Goal: Task Accomplishment & Management: Use online tool/utility

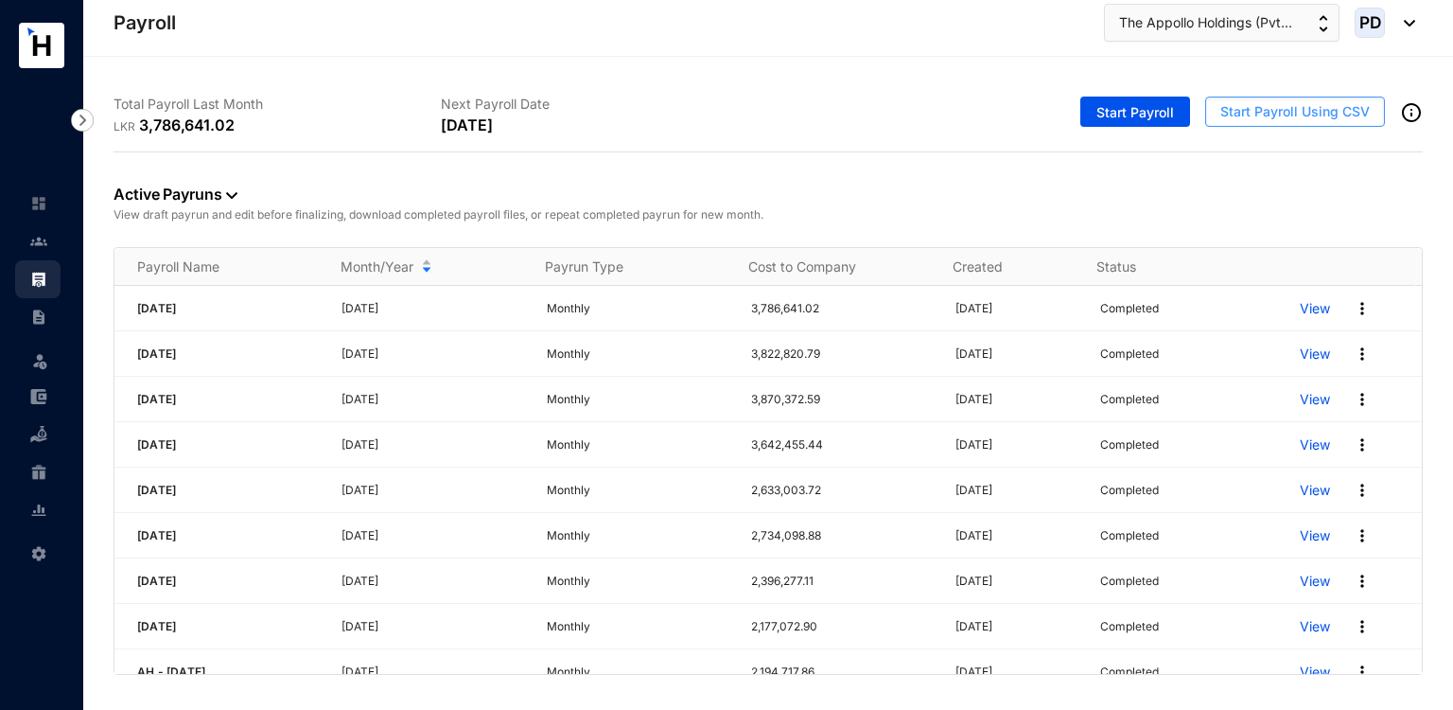
click at [1267, 107] on span "Start Payroll Using CSV" at bounding box center [1294, 111] width 149 height 19
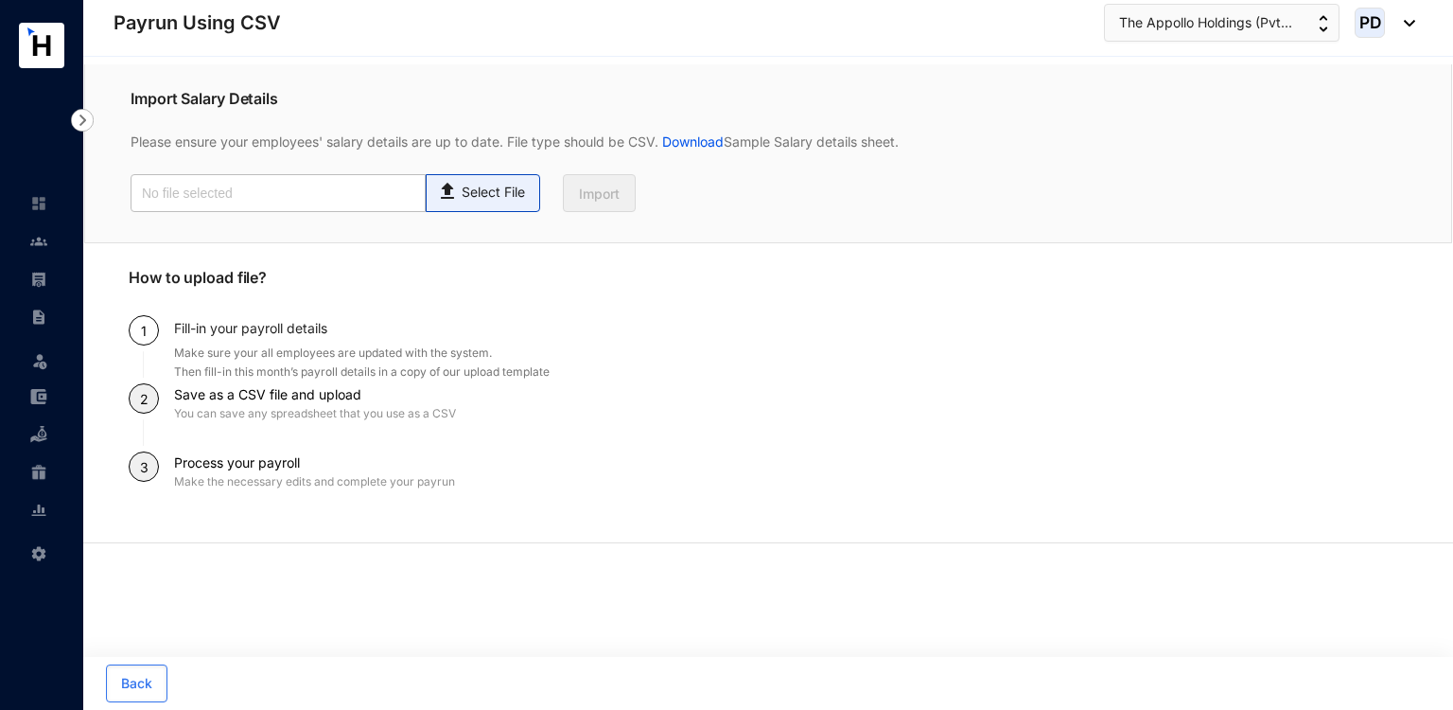
click at [516, 202] on p "Select File" at bounding box center [493, 193] width 63 height 20
click at [0, 0] on input "Select File" at bounding box center [0, 0] width 0 height 0
type input "Payroll Upload File.csv"
click at [592, 180] on button "Import" at bounding box center [599, 193] width 73 height 38
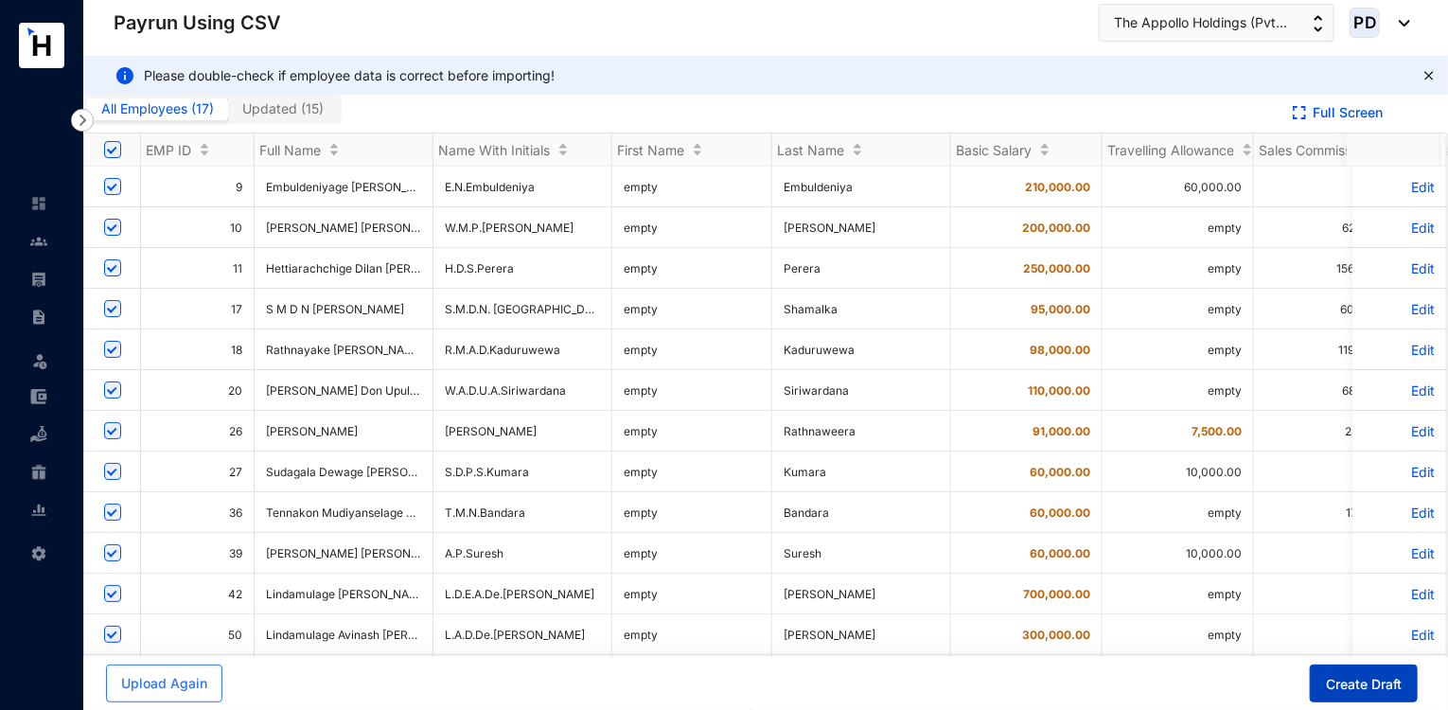
click at [1352, 676] on span "Create Draft" at bounding box center [1363, 684] width 76 height 19
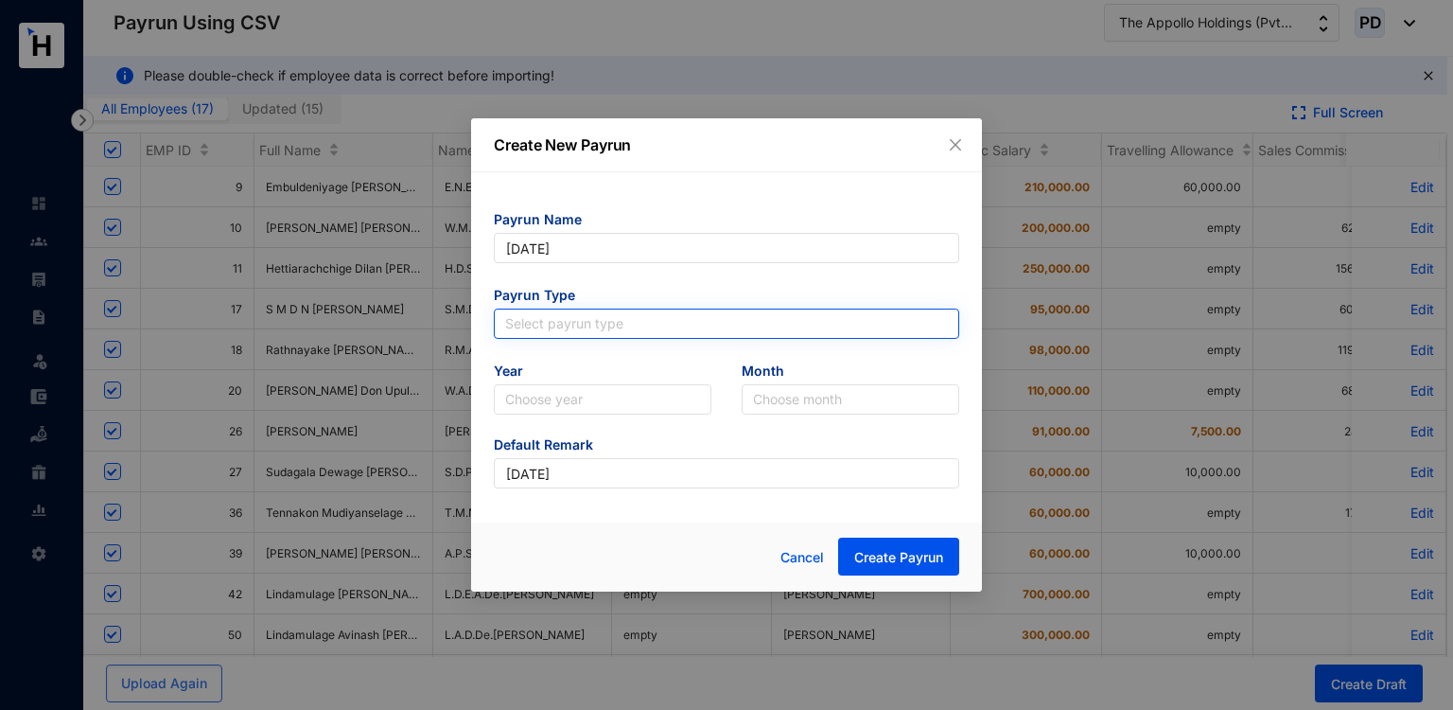
click at [756, 323] on input "search" at bounding box center [726, 323] width 443 height 28
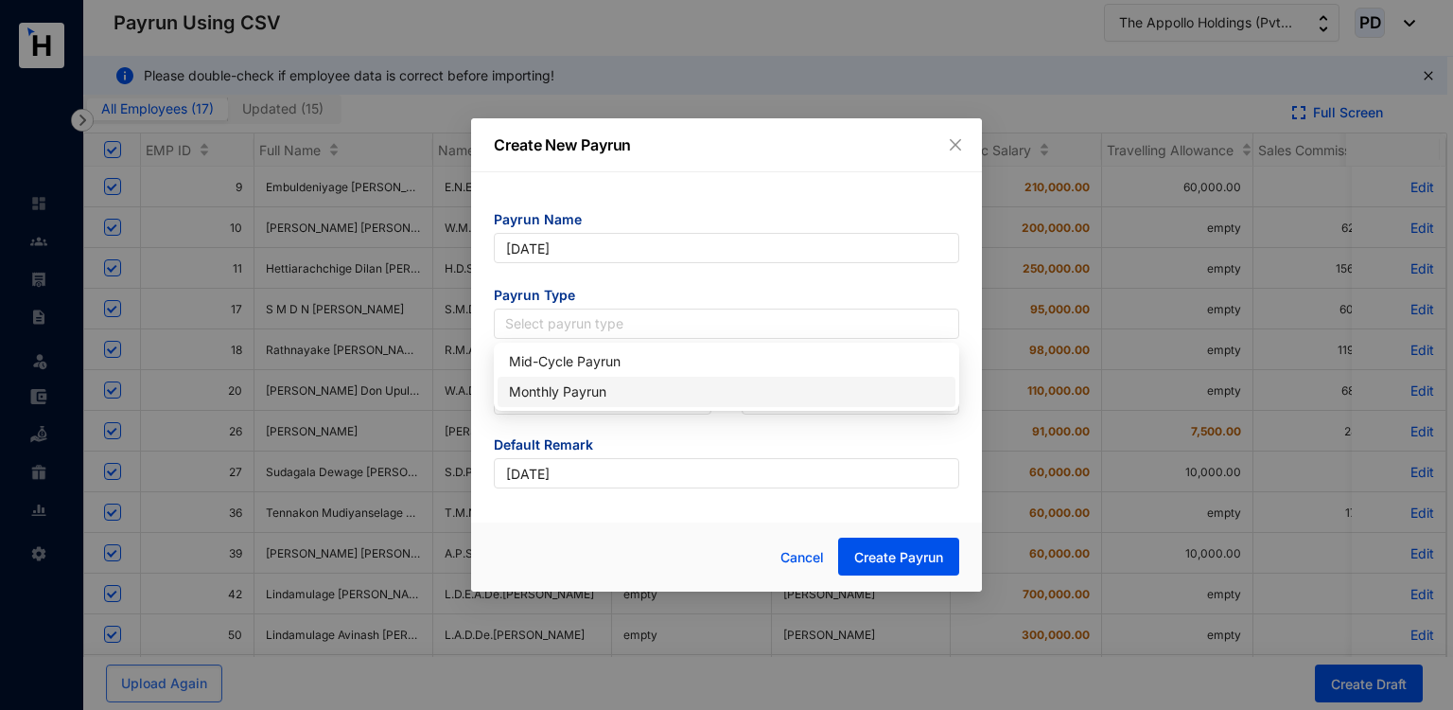
click at [581, 391] on div "Monthly Payrun" at bounding box center [726, 391] width 435 height 21
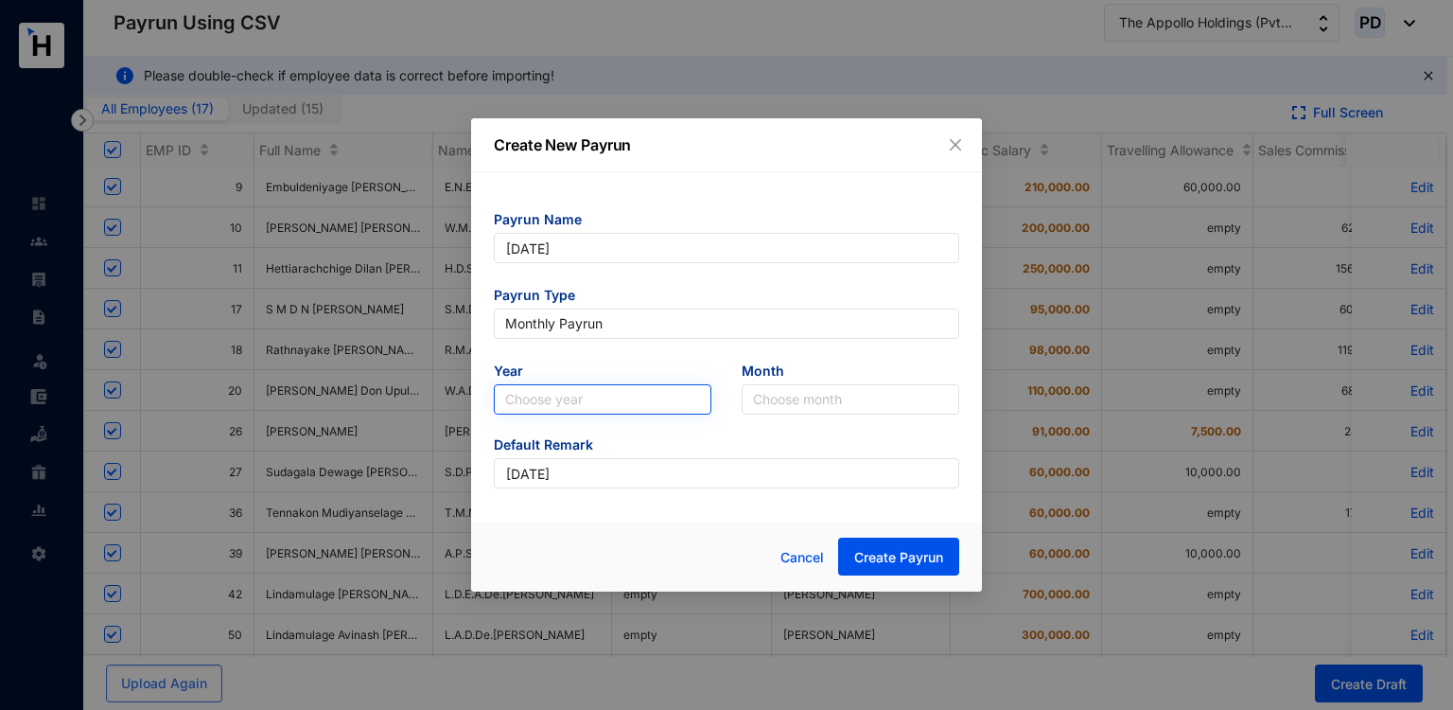
click at [562, 406] on input "search" at bounding box center [602, 399] width 195 height 28
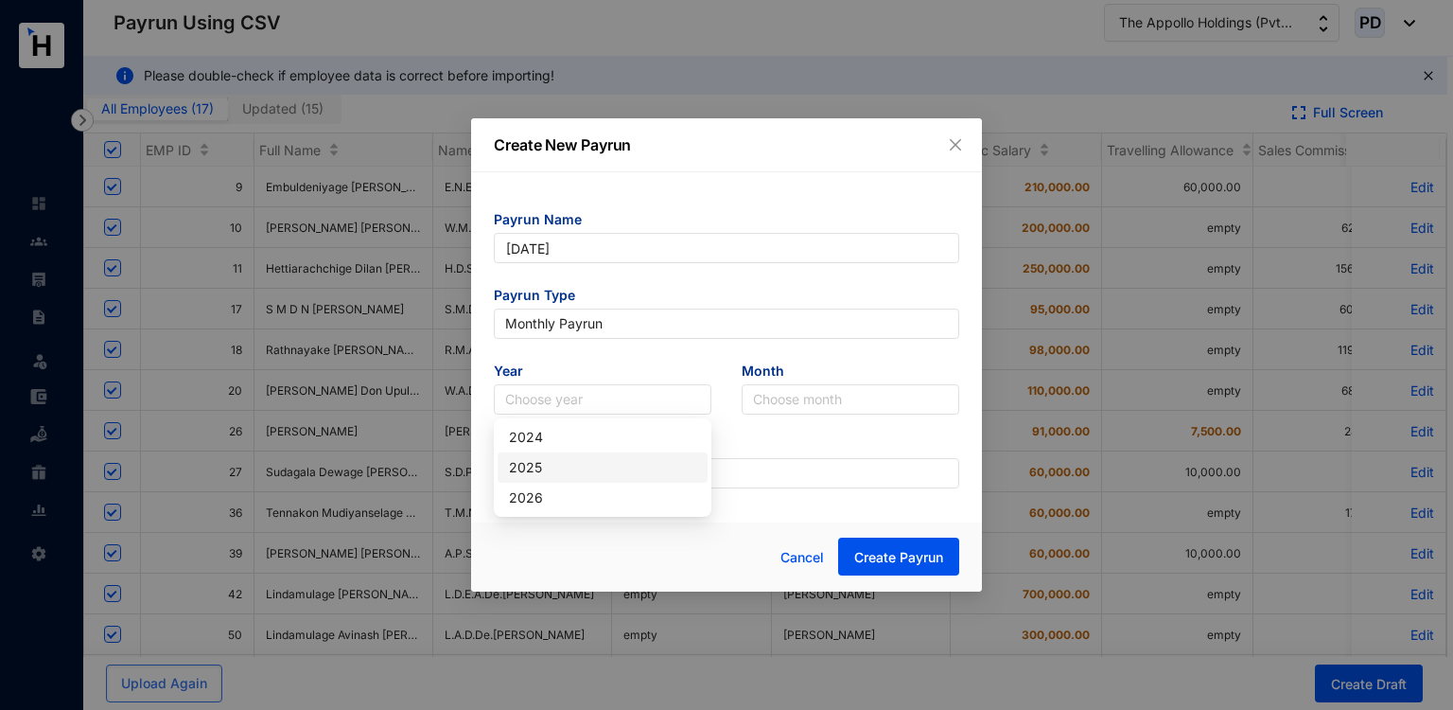
click at [538, 472] on div "2025" at bounding box center [602, 467] width 187 height 21
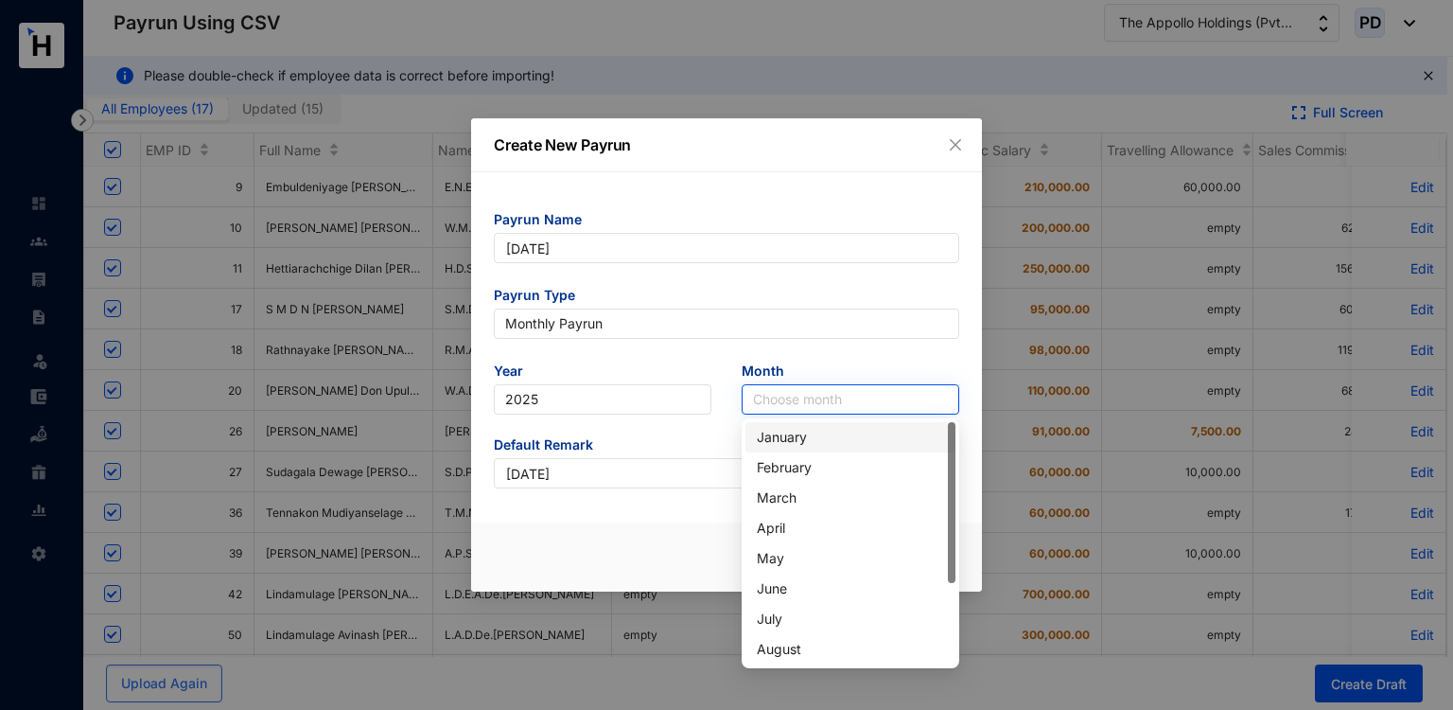
click at [830, 395] on input "search" at bounding box center [850, 399] width 195 height 28
click at [780, 643] on div "August" at bounding box center [850, 649] width 187 height 21
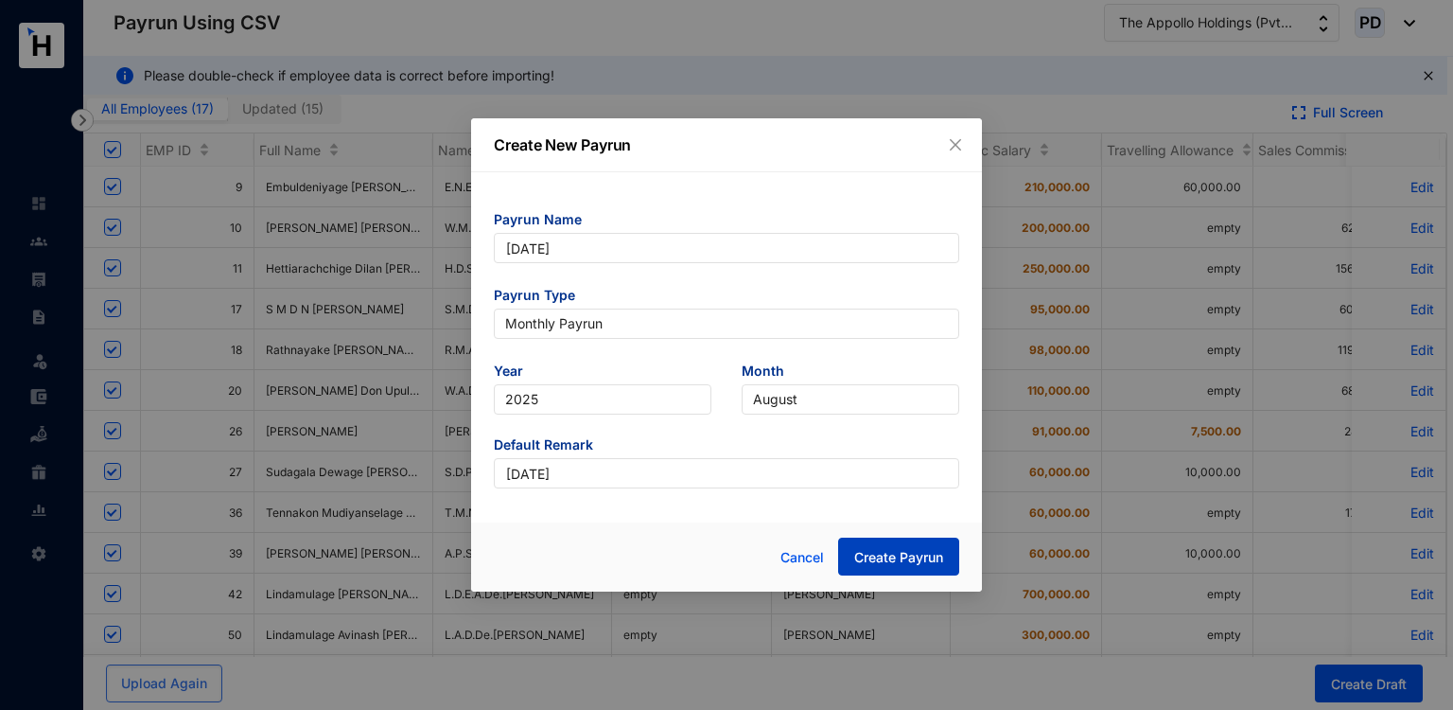
click at [874, 550] on span "Create Payrun" at bounding box center [898, 557] width 89 height 19
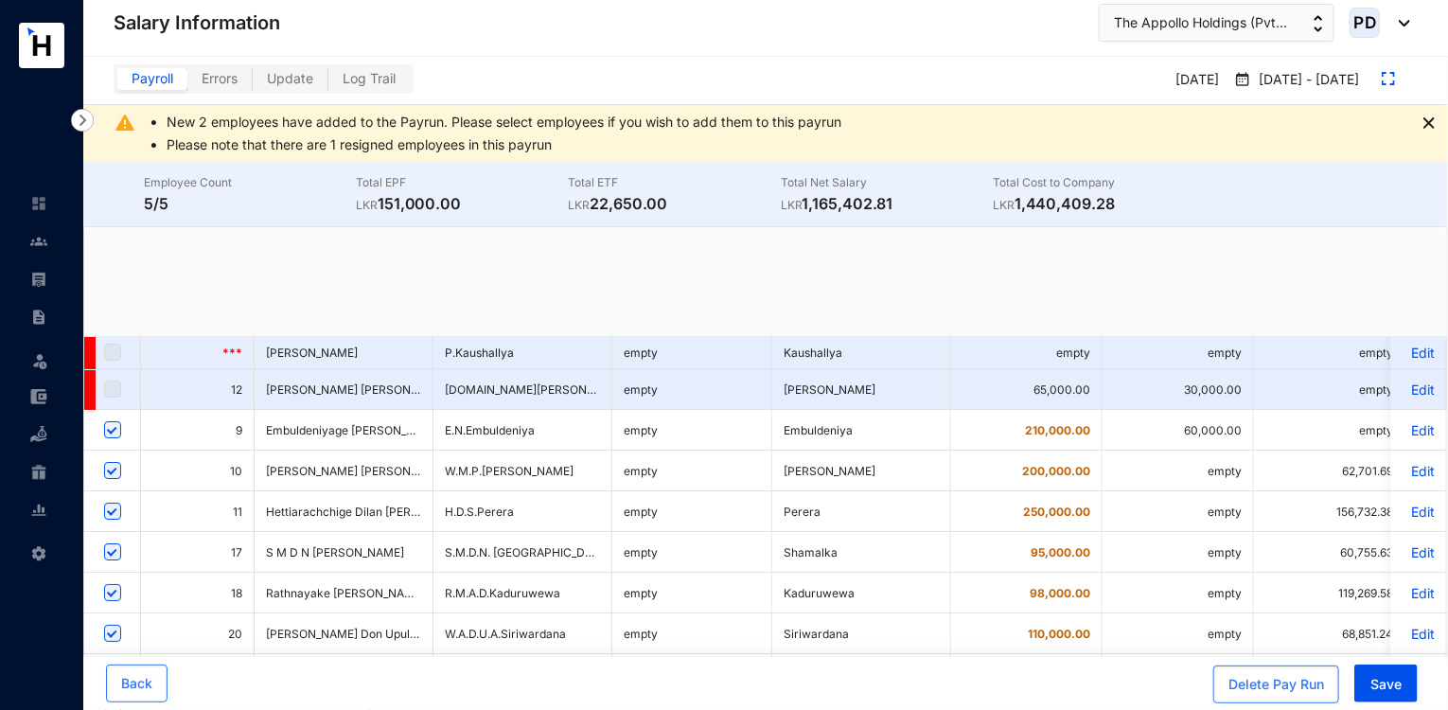
checkbox input "true"
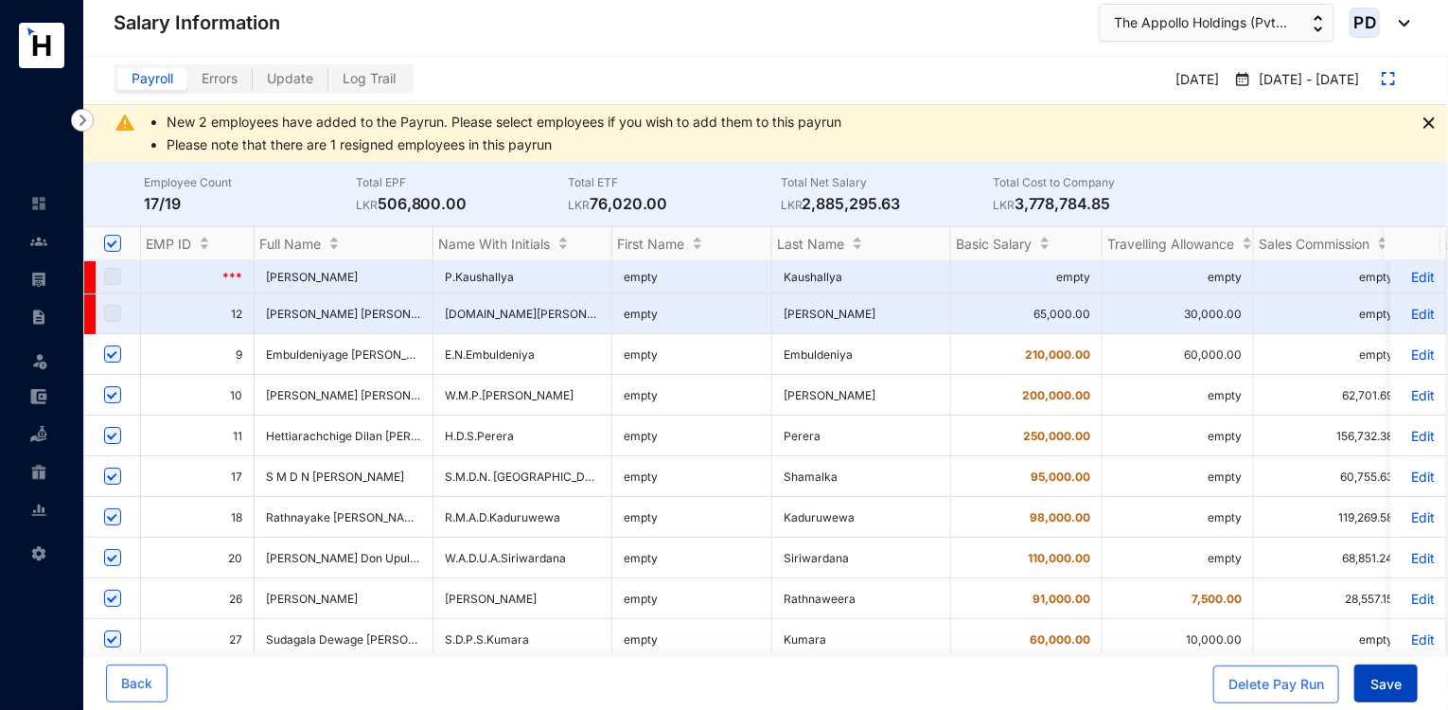
click at [1378, 673] on button "Save" at bounding box center [1385, 683] width 63 height 38
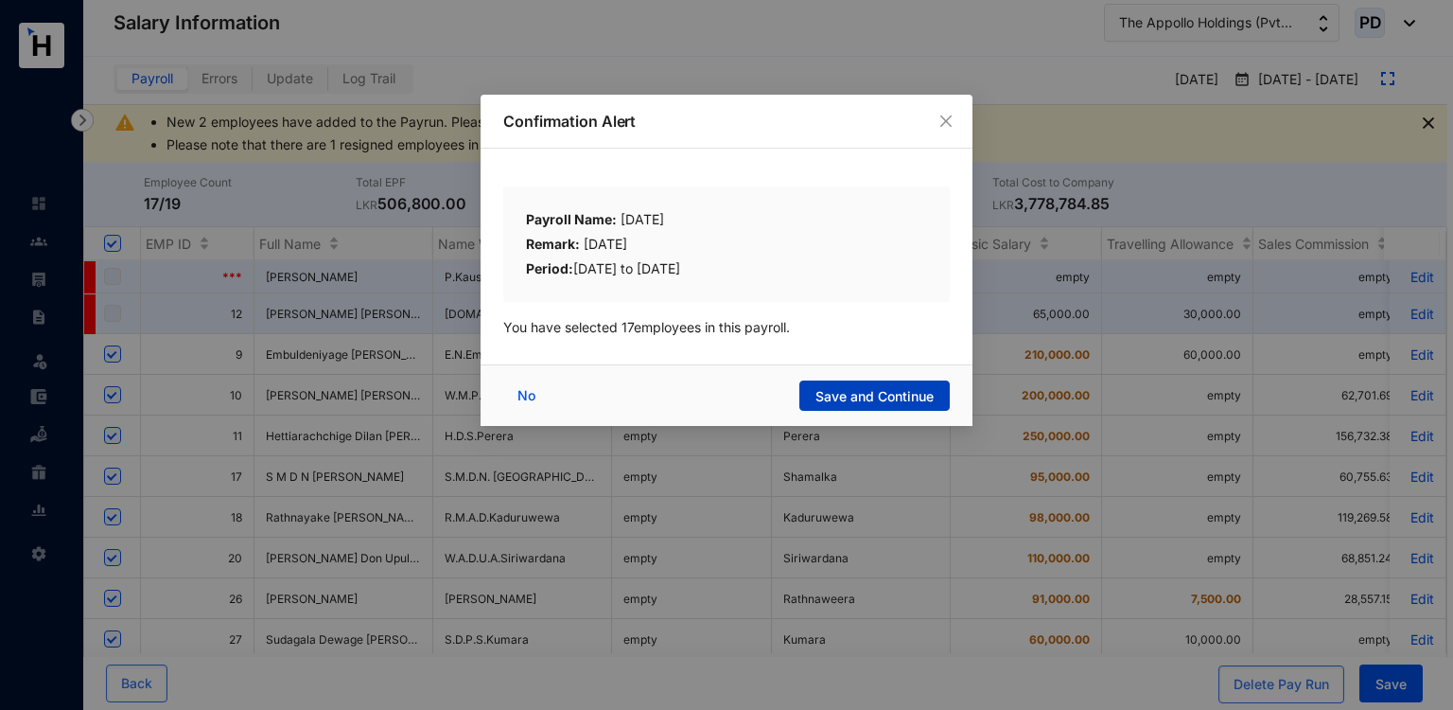
click at [920, 398] on span "Save and Continue" at bounding box center [875, 396] width 118 height 19
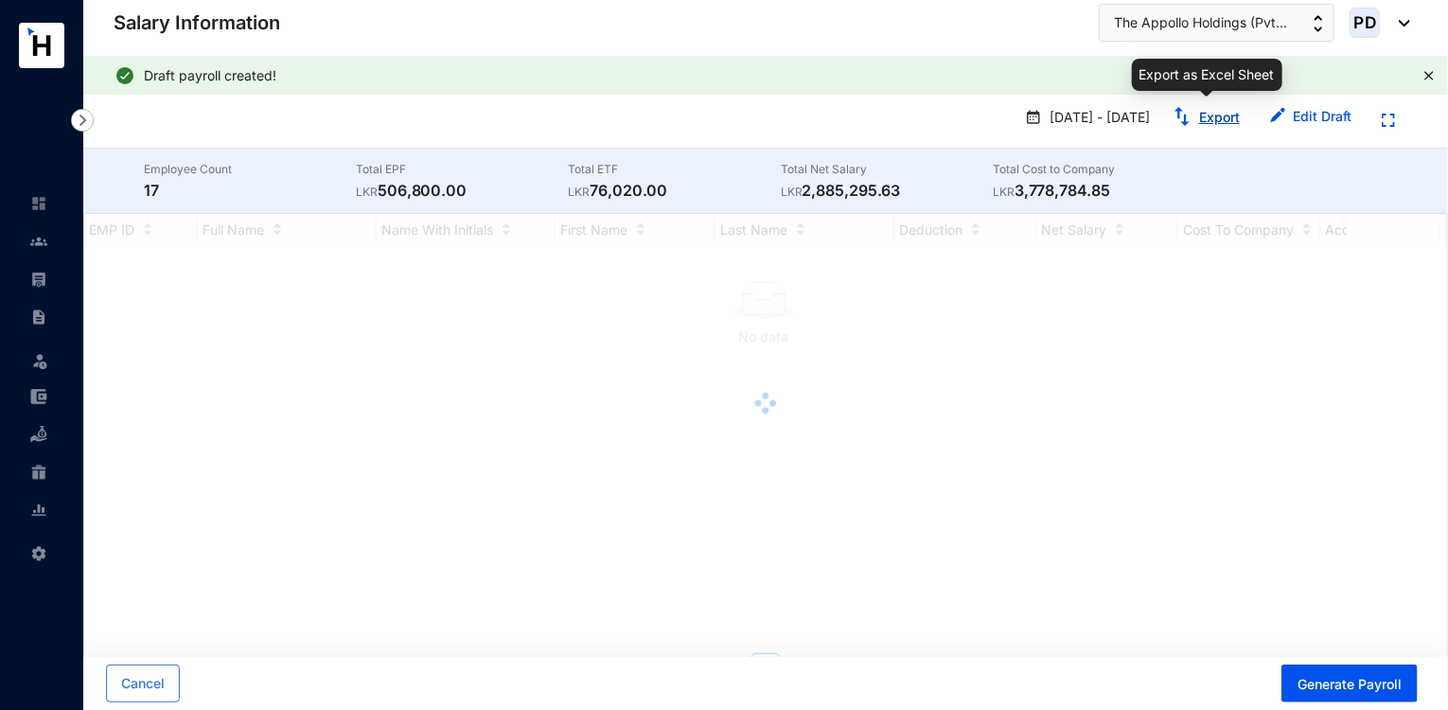
click at [1229, 118] on link "Export" at bounding box center [1219, 117] width 41 height 16
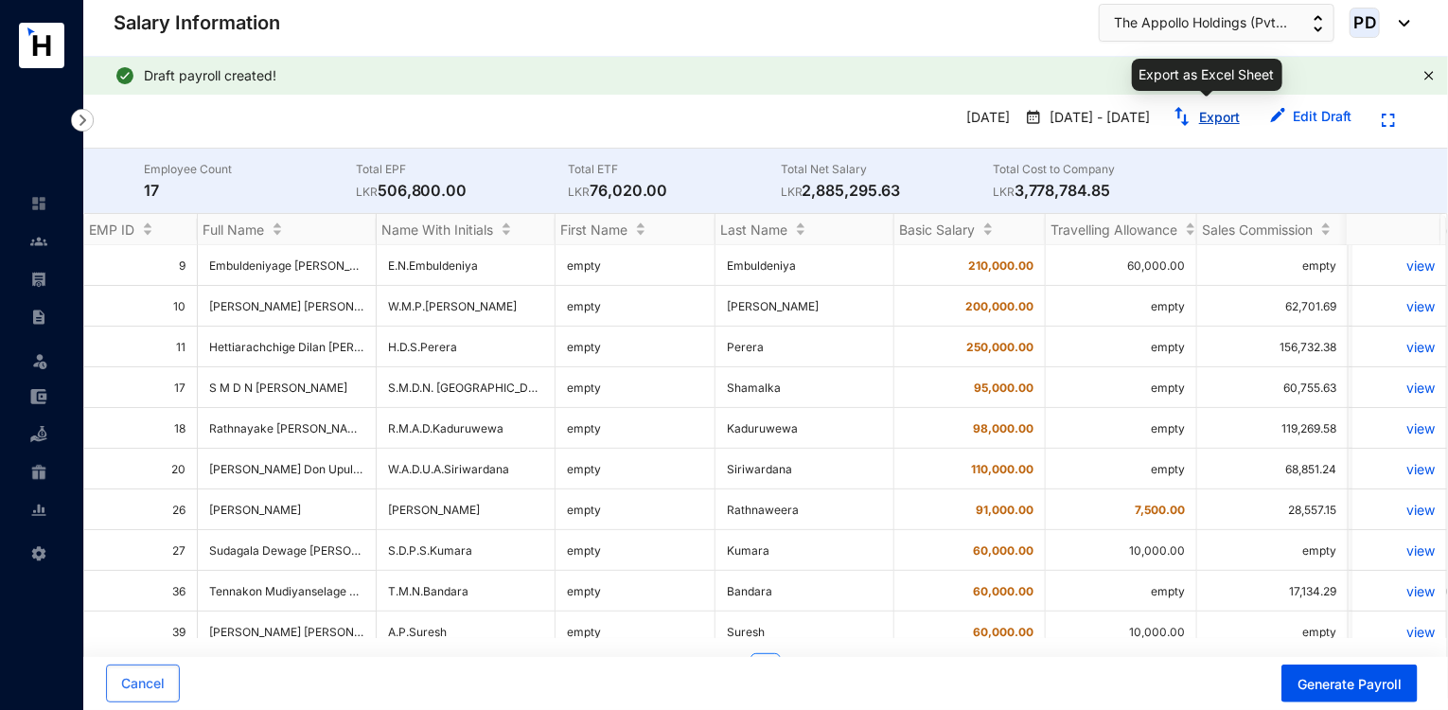
click at [1219, 117] on link "Export" at bounding box center [1219, 117] width 41 height 16
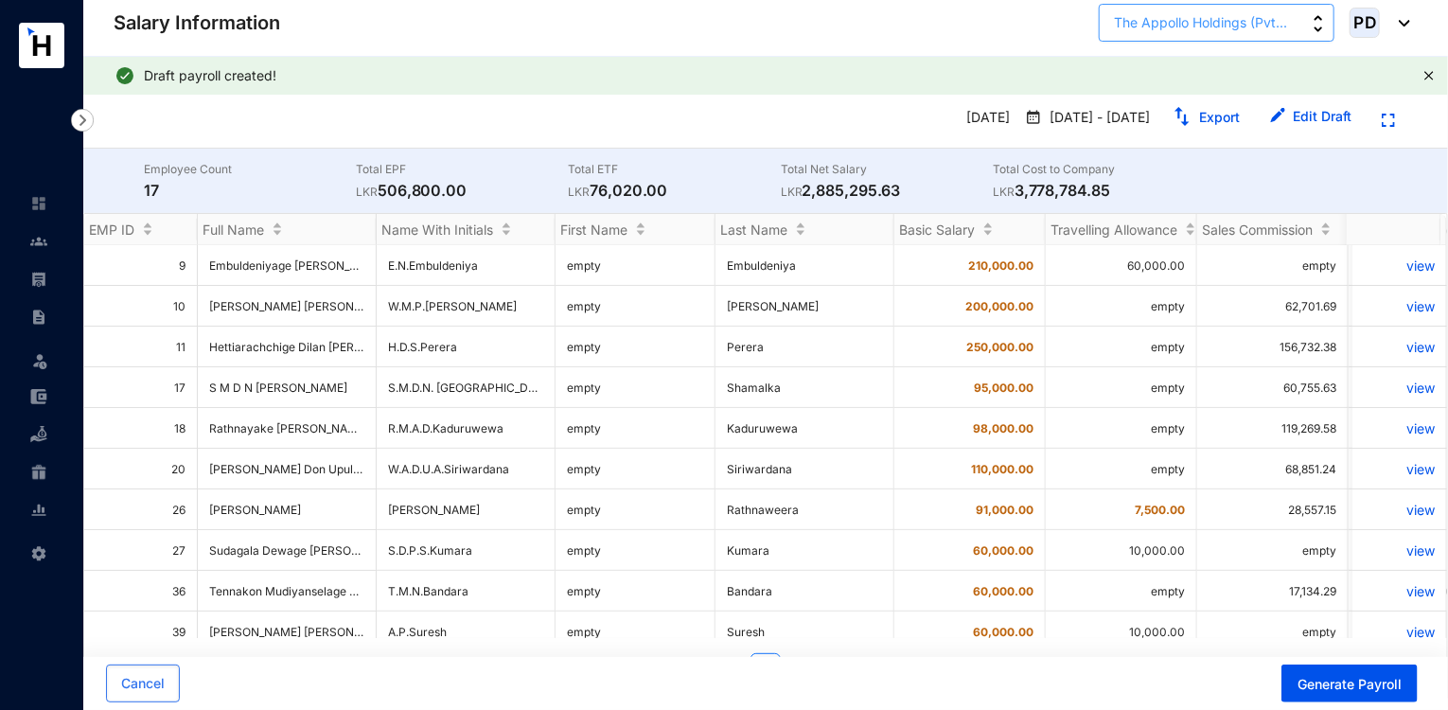
click at [1226, 30] on span "The Appollo Holdings (Pvt..." at bounding box center [1200, 22] width 173 height 21
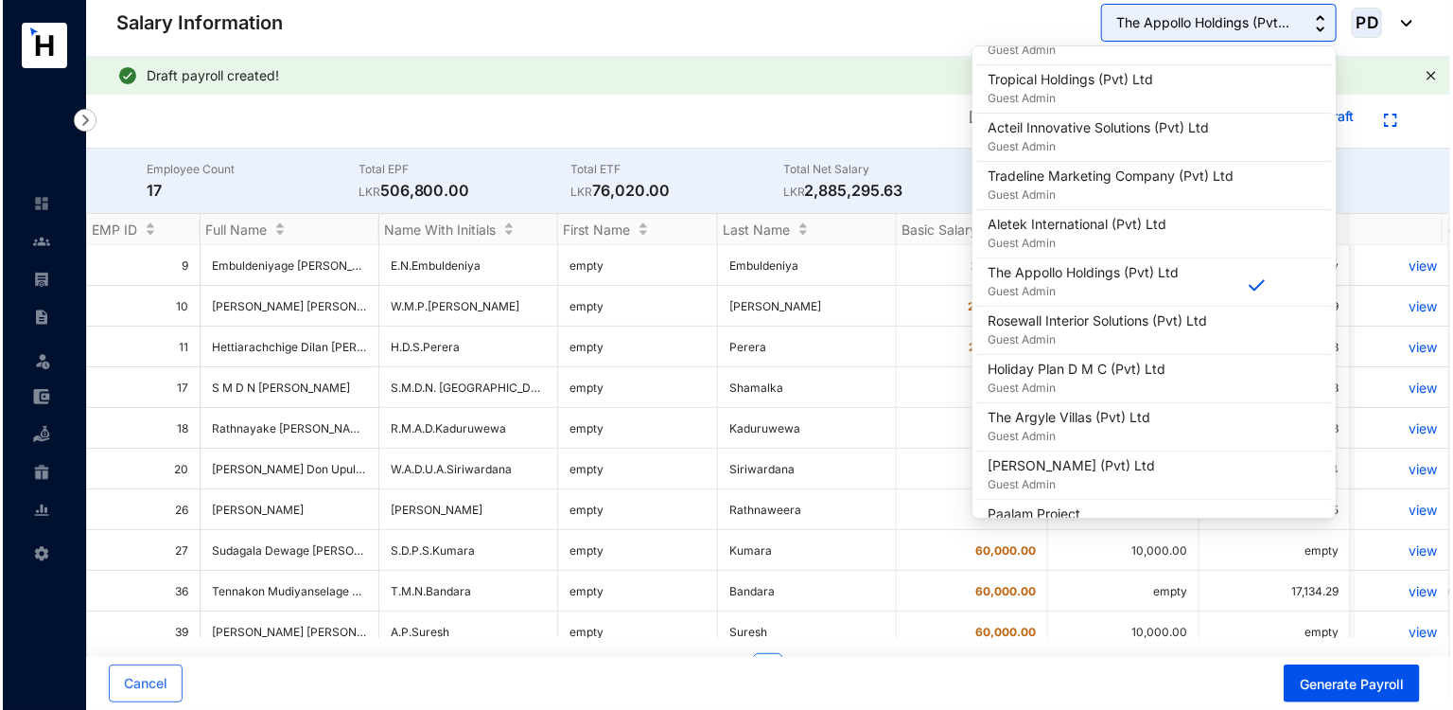
scroll to position [1650, 0]
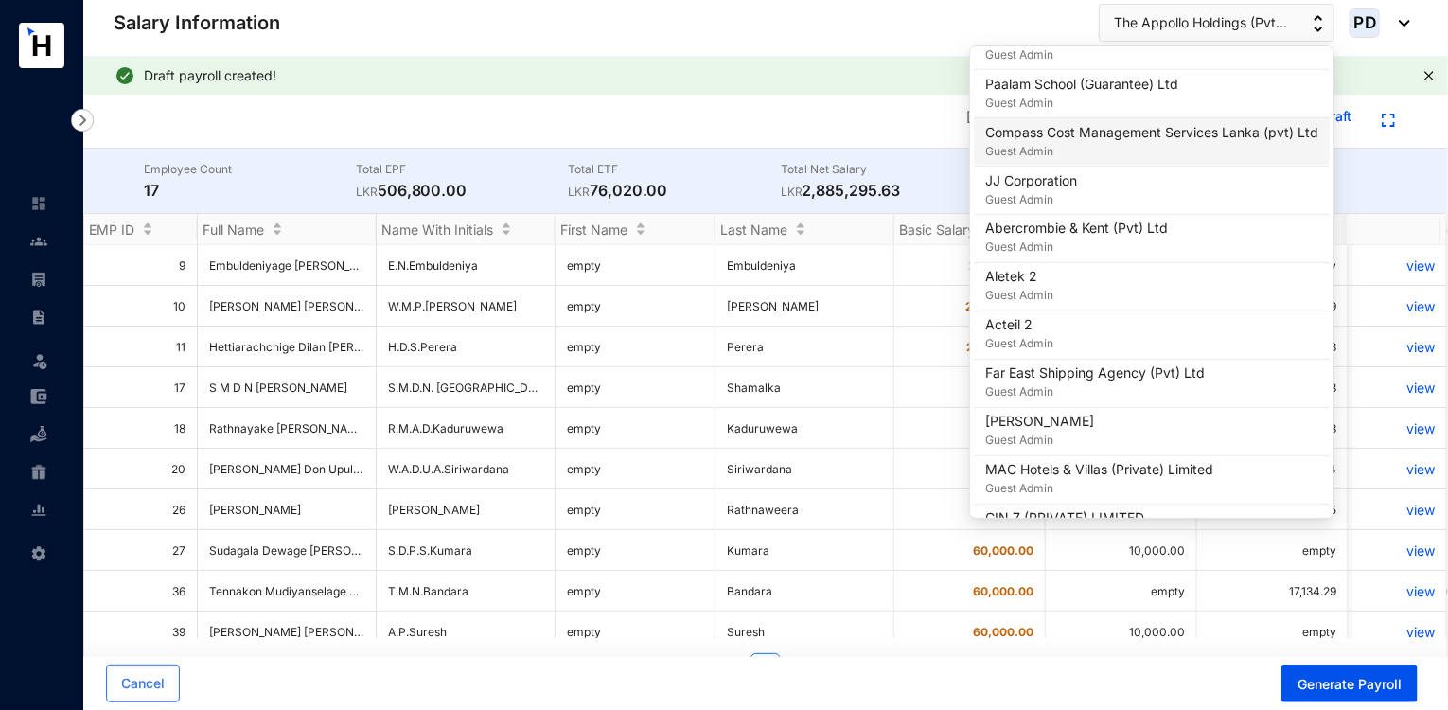
click at [1185, 123] on p "Compass Cost Management Services Lanka (pvt) Ltd" at bounding box center [1151, 132] width 333 height 19
